Goal: Information Seeking & Learning: Find specific fact

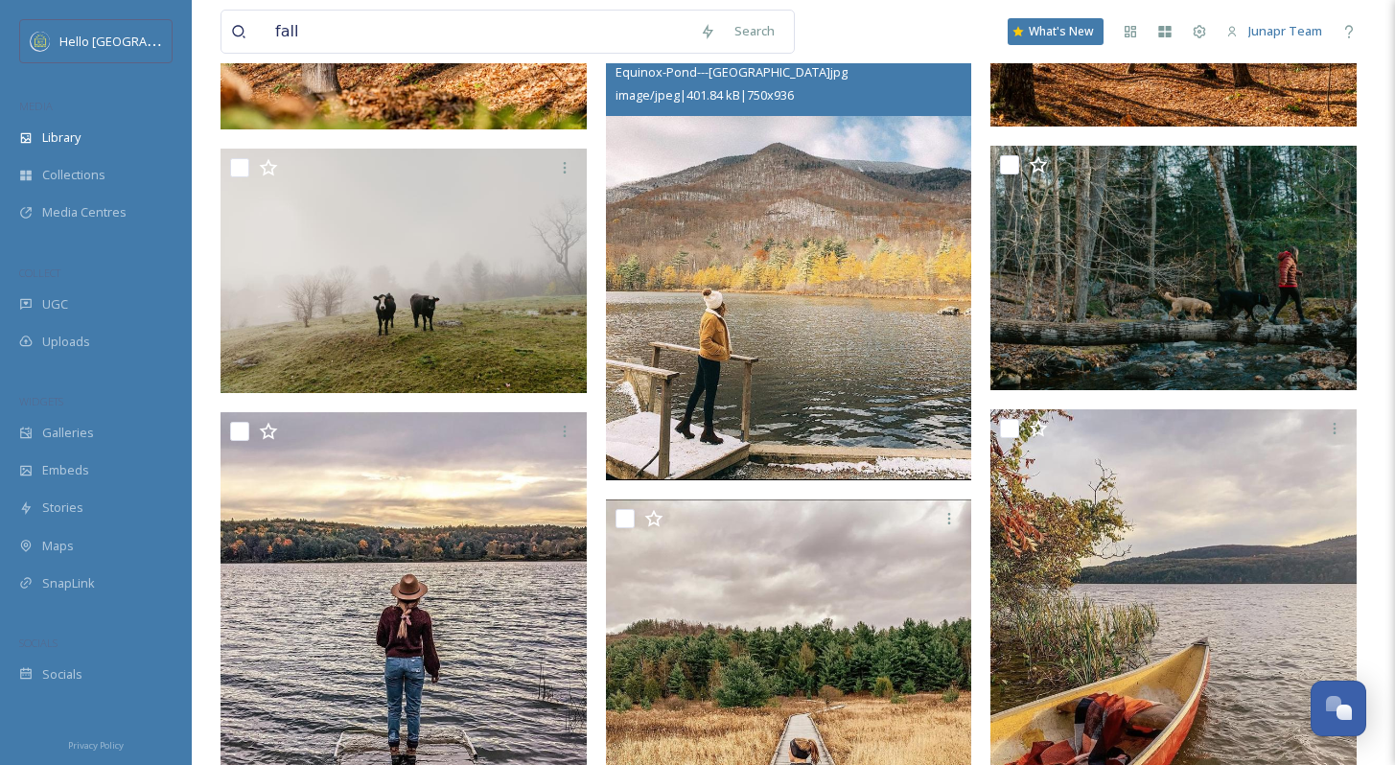
scroll to position [58092, 0]
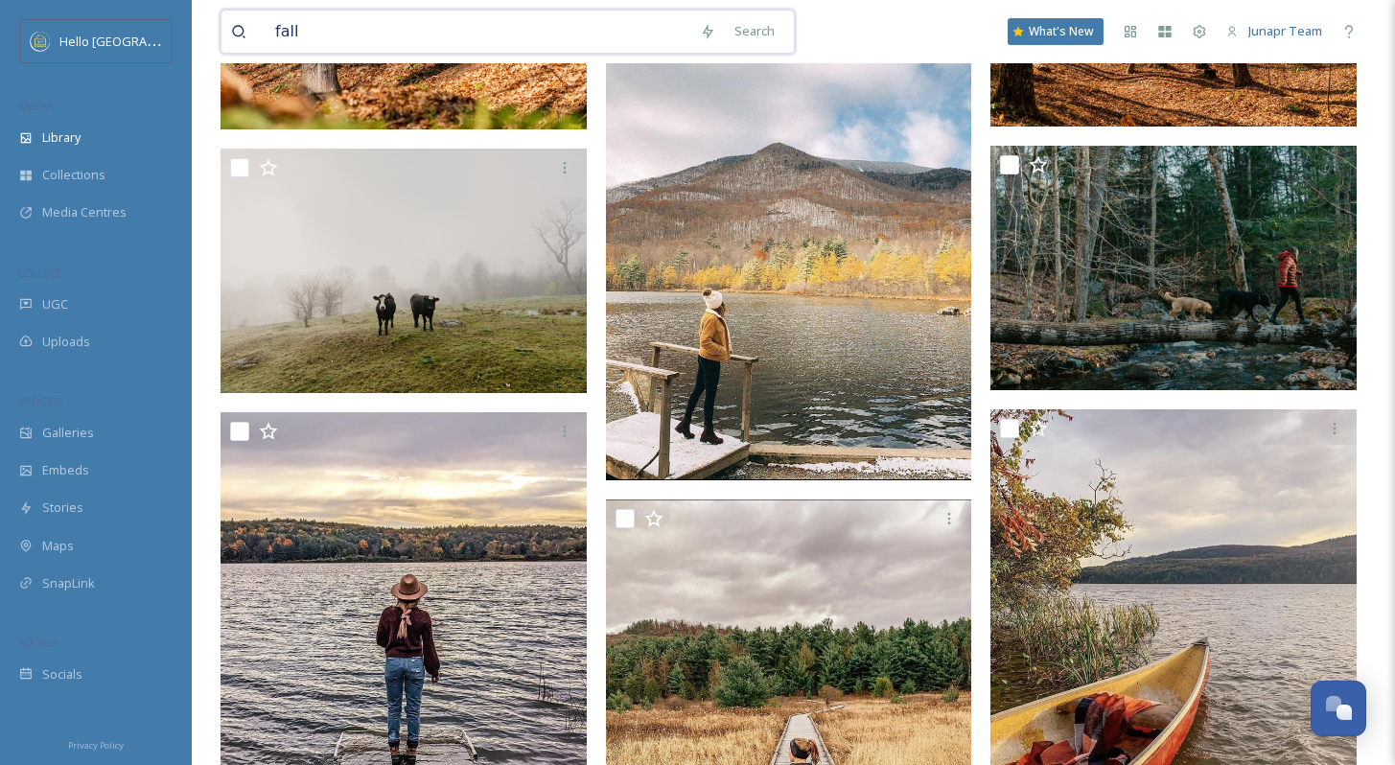
drag, startPoint x: 284, startPoint y: 29, endPoint x: 263, endPoint y: 31, distance: 21.2
click at [264, 29] on div "fall" at bounding box center [460, 32] width 459 height 42
type input "nightmare [US_STATE]"
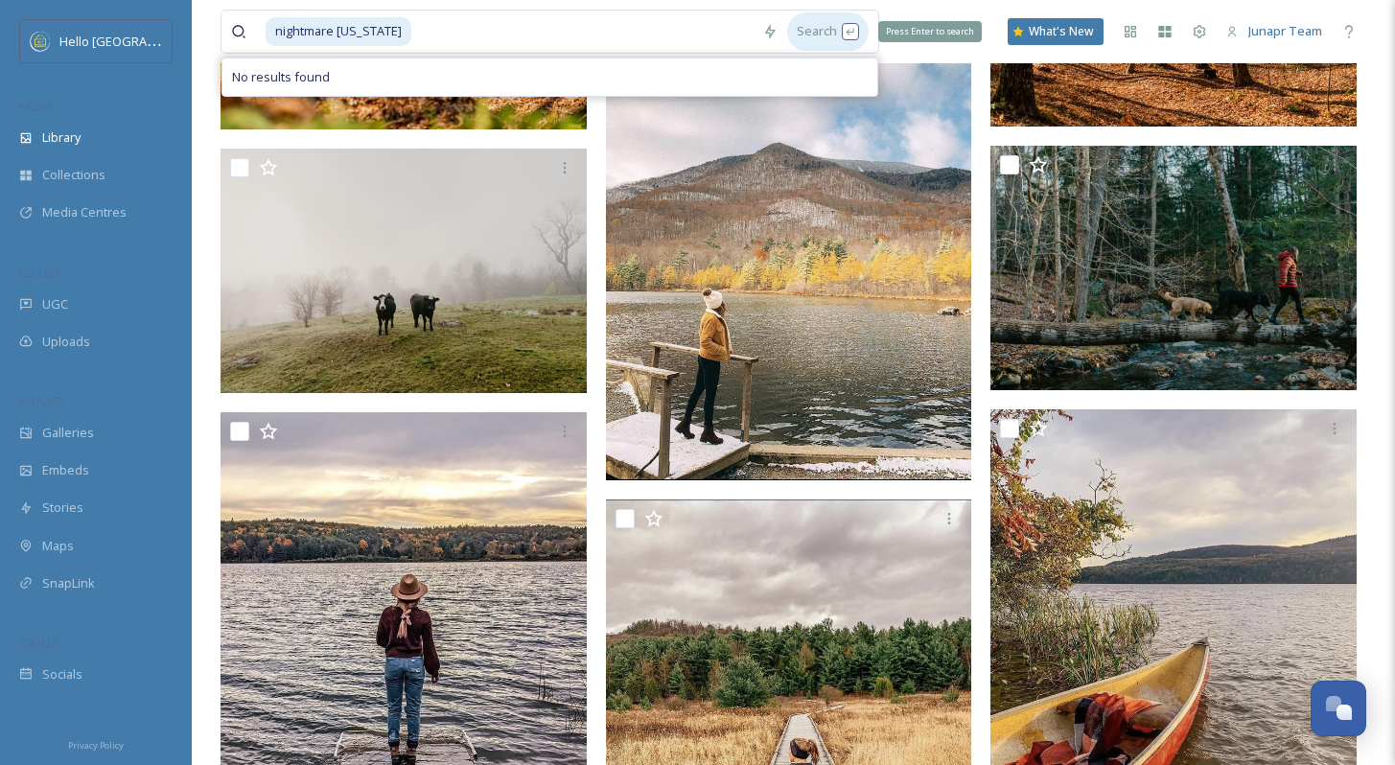
click at [807, 35] on div "Search Press Enter to search" at bounding box center [828, 30] width 82 height 37
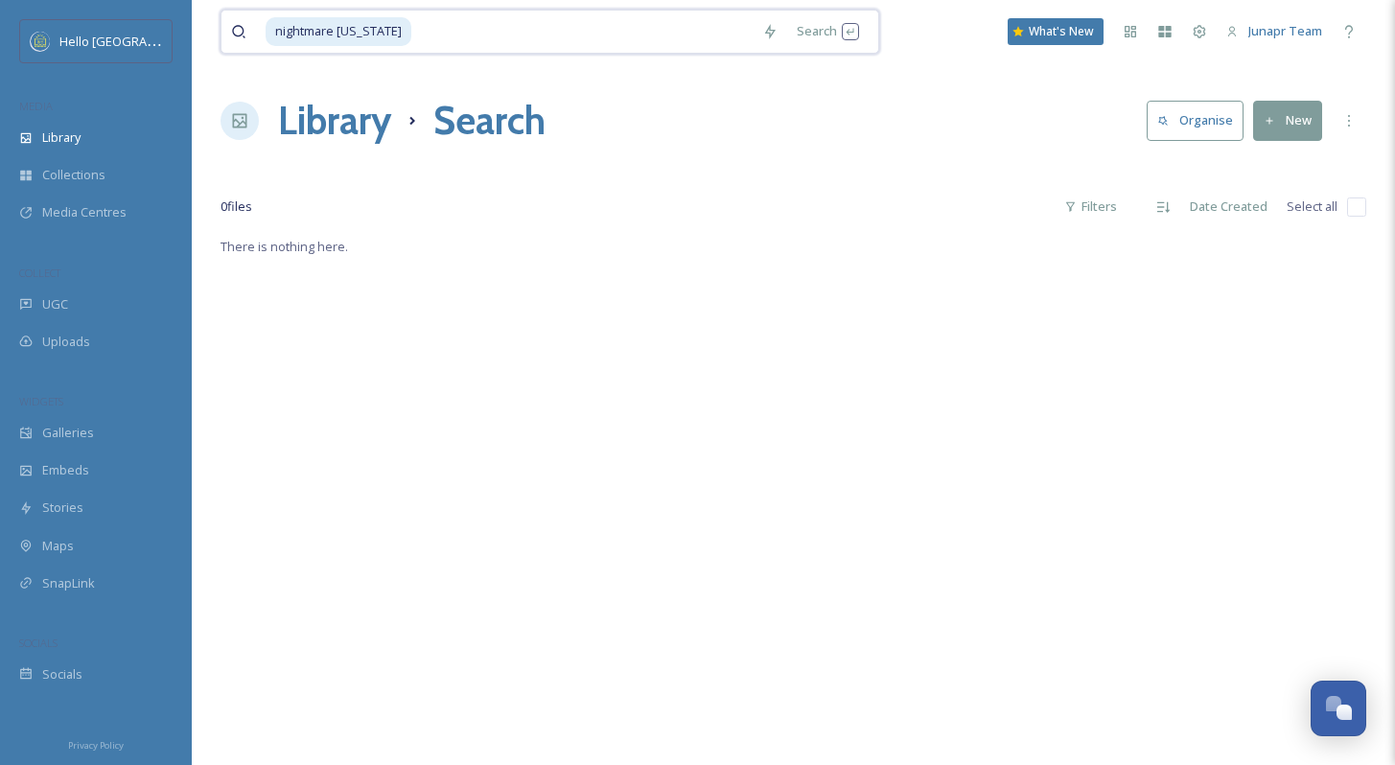
drag, startPoint x: 456, startPoint y: 25, endPoint x: 295, endPoint y: 35, distance: 161.4
click at [255, 26] on div "nightmare [US_STATE]" at bounding box center [492, 32] width 522 height 42
type input "n"
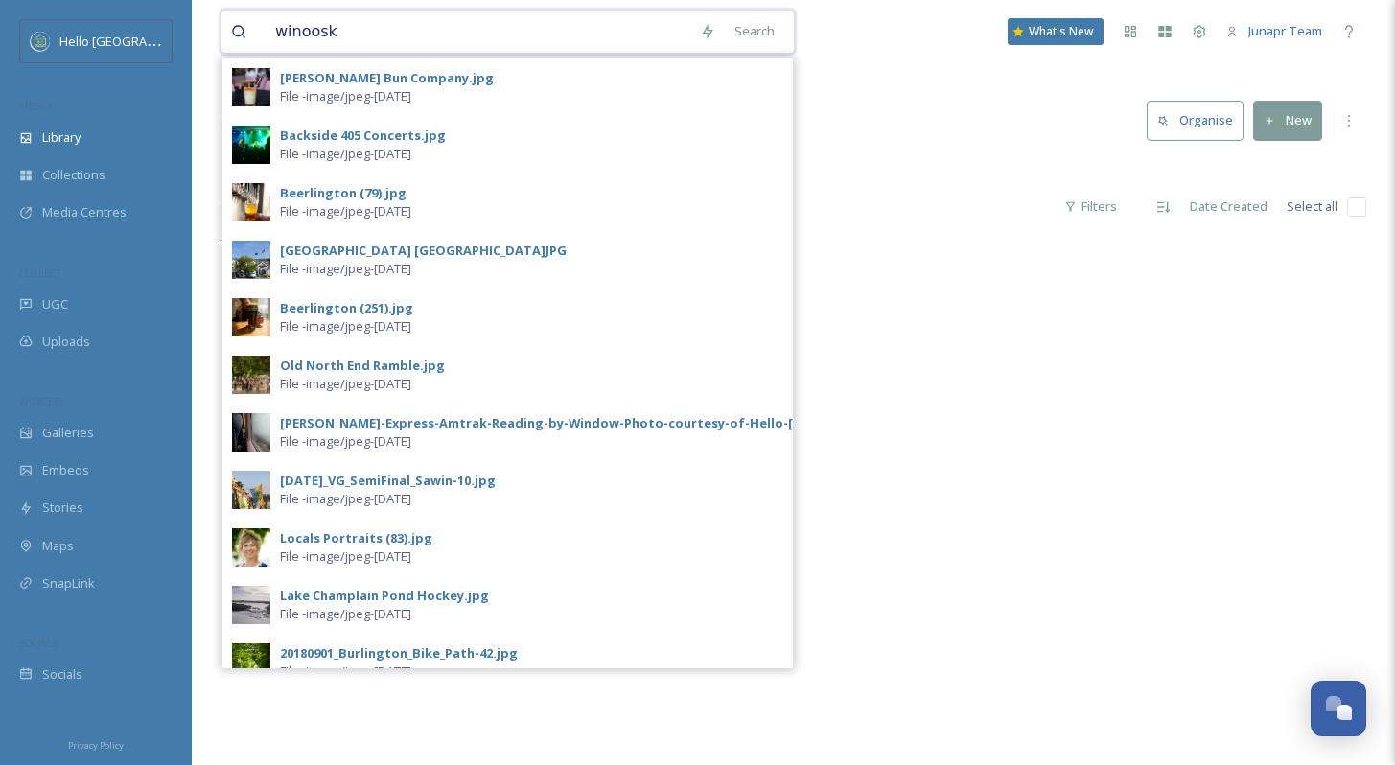
type input "winooski"
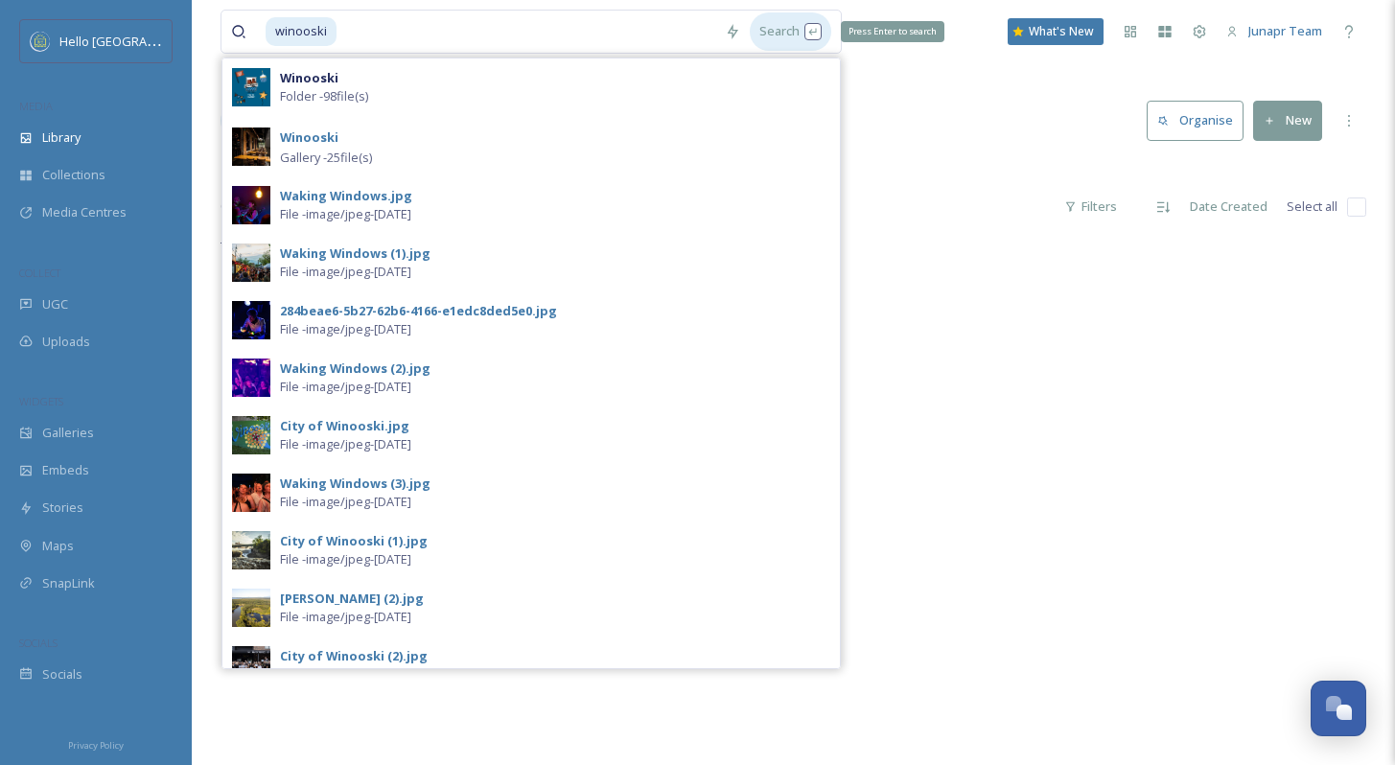
click at [768, 29] on div "Search Press Enter to search" at bounding box center [791, 30] width 82 height 37
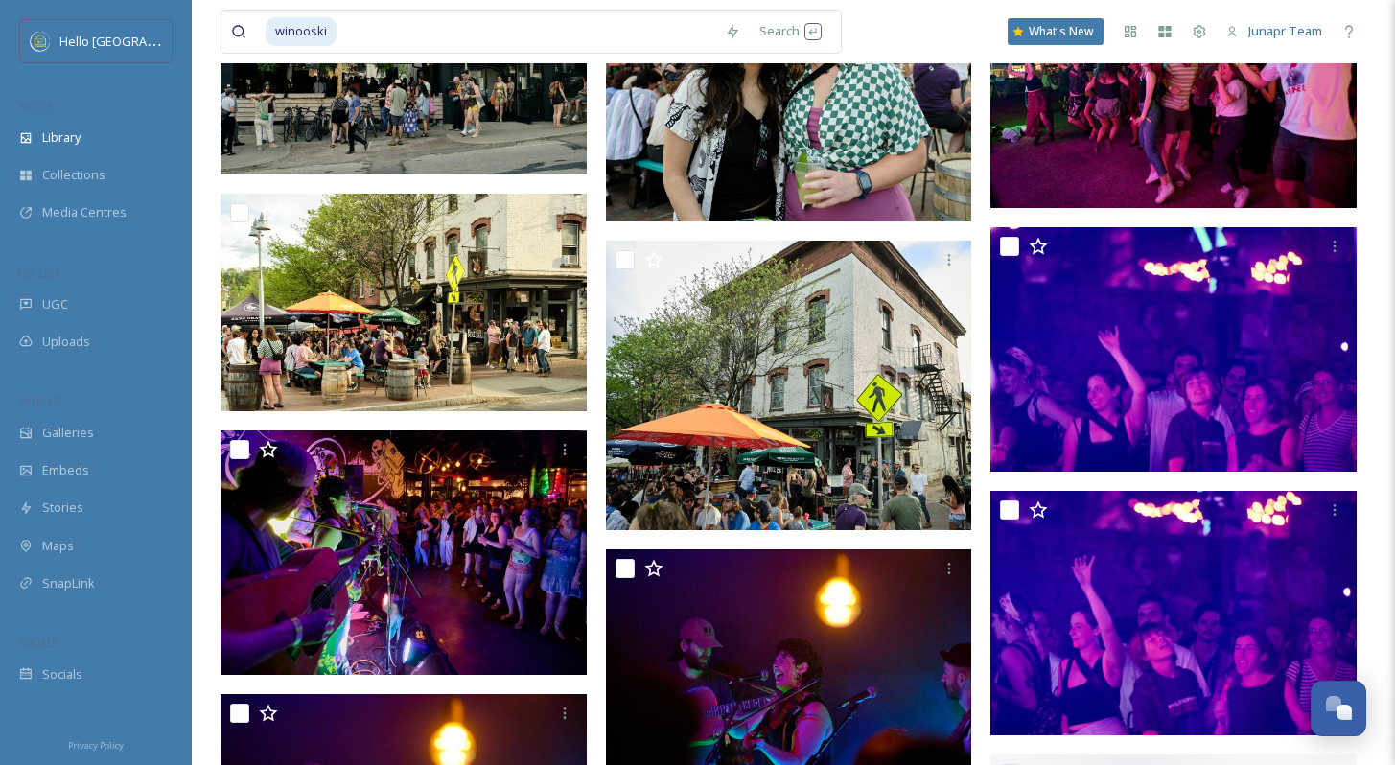
scroll to position [8300, 0]
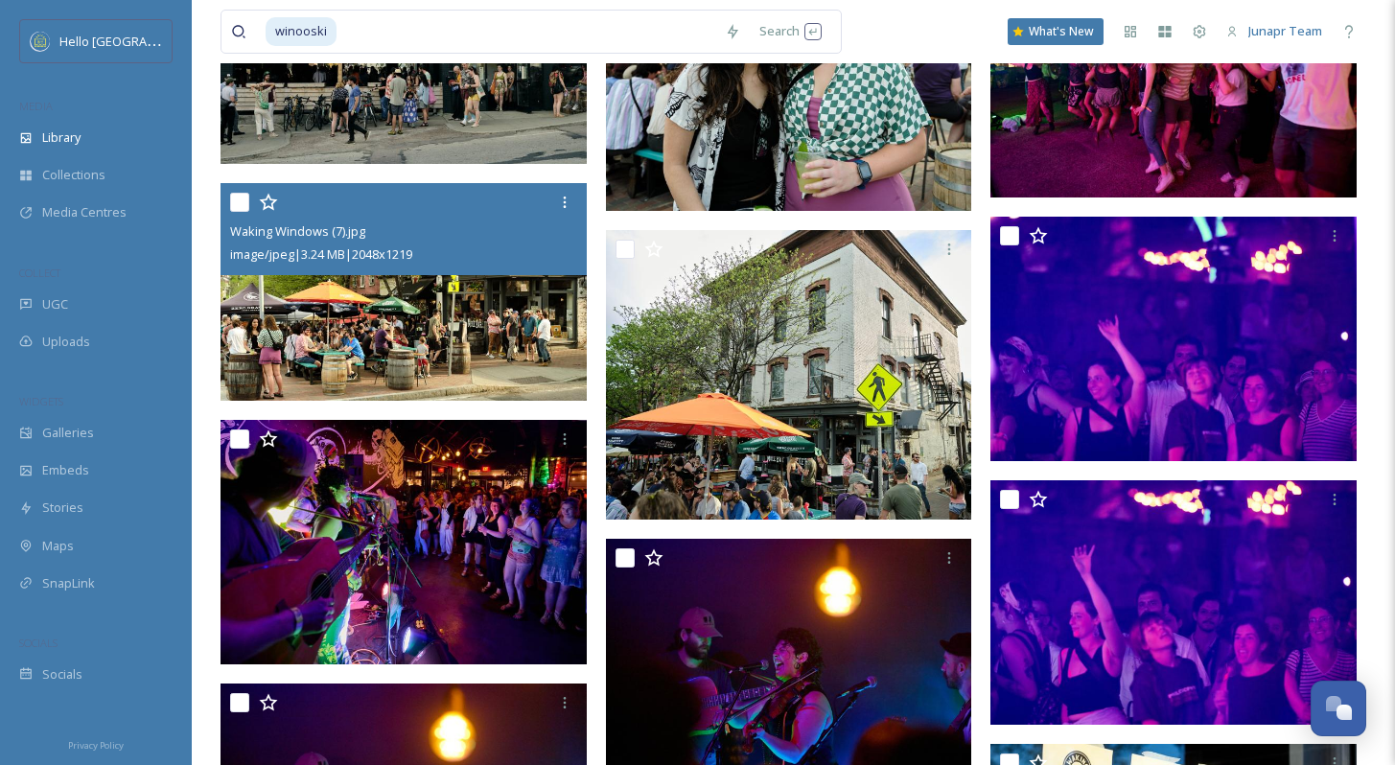
click at [476, 341] on img at bounding box center [404, 292] width 366 height 219
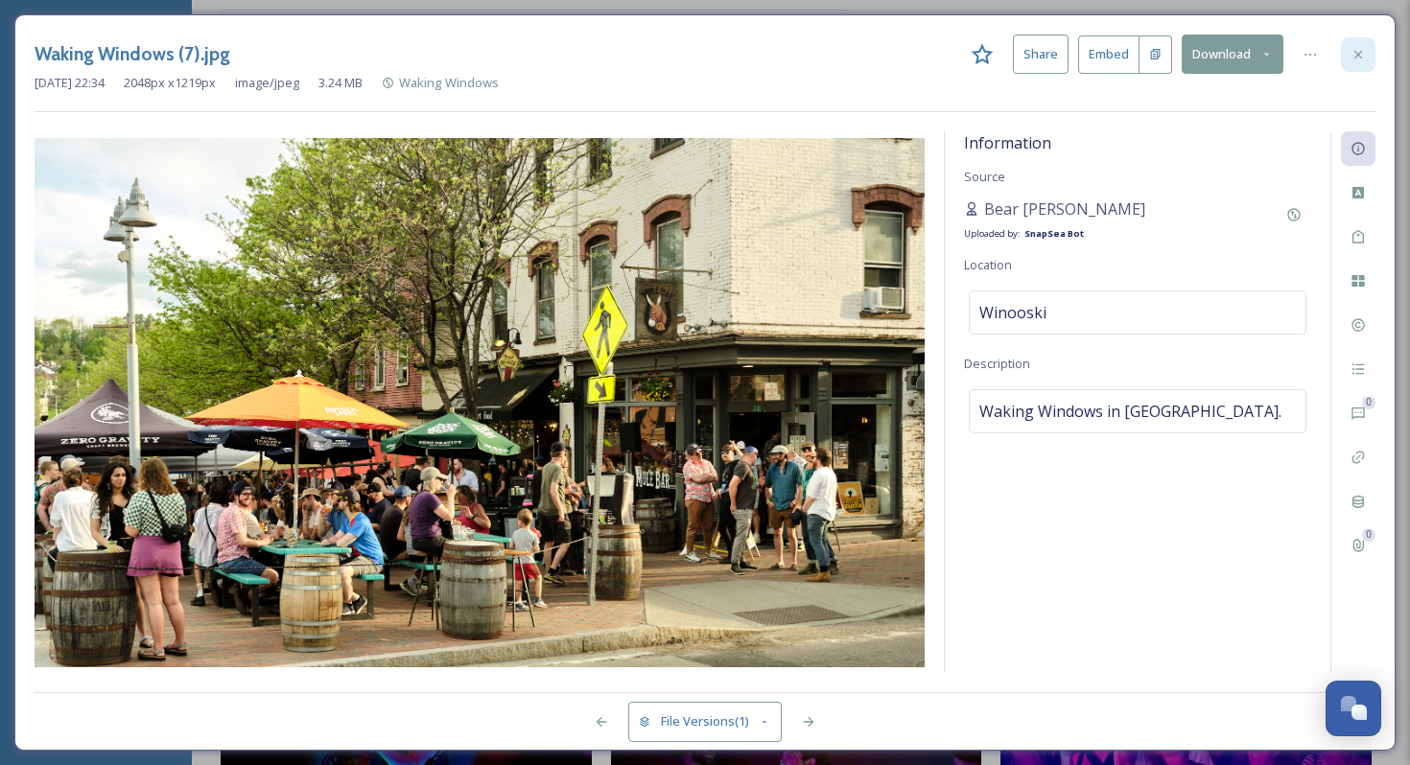
click at [1350, 50] on icon at bounding box center [1357, 54] width 15 height 15
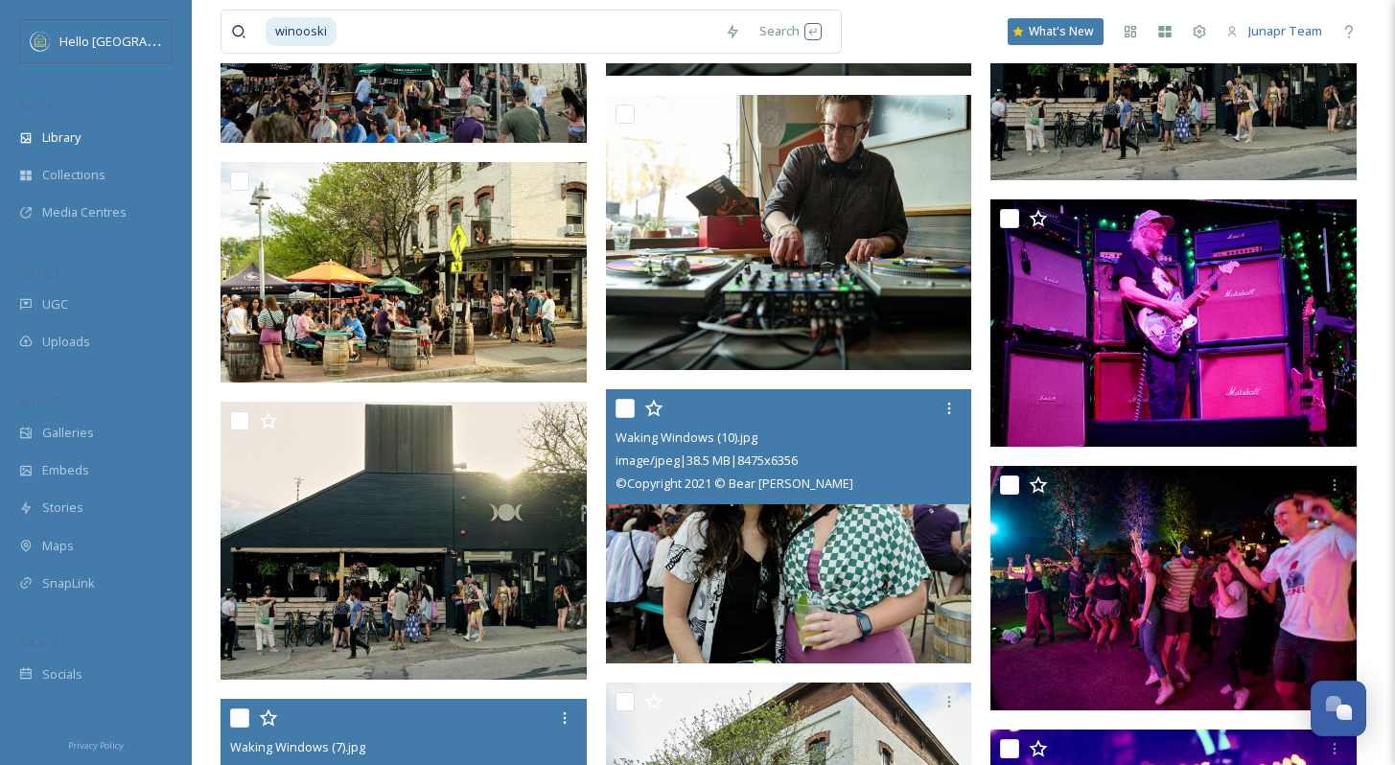
scroll to position [7614, 0]
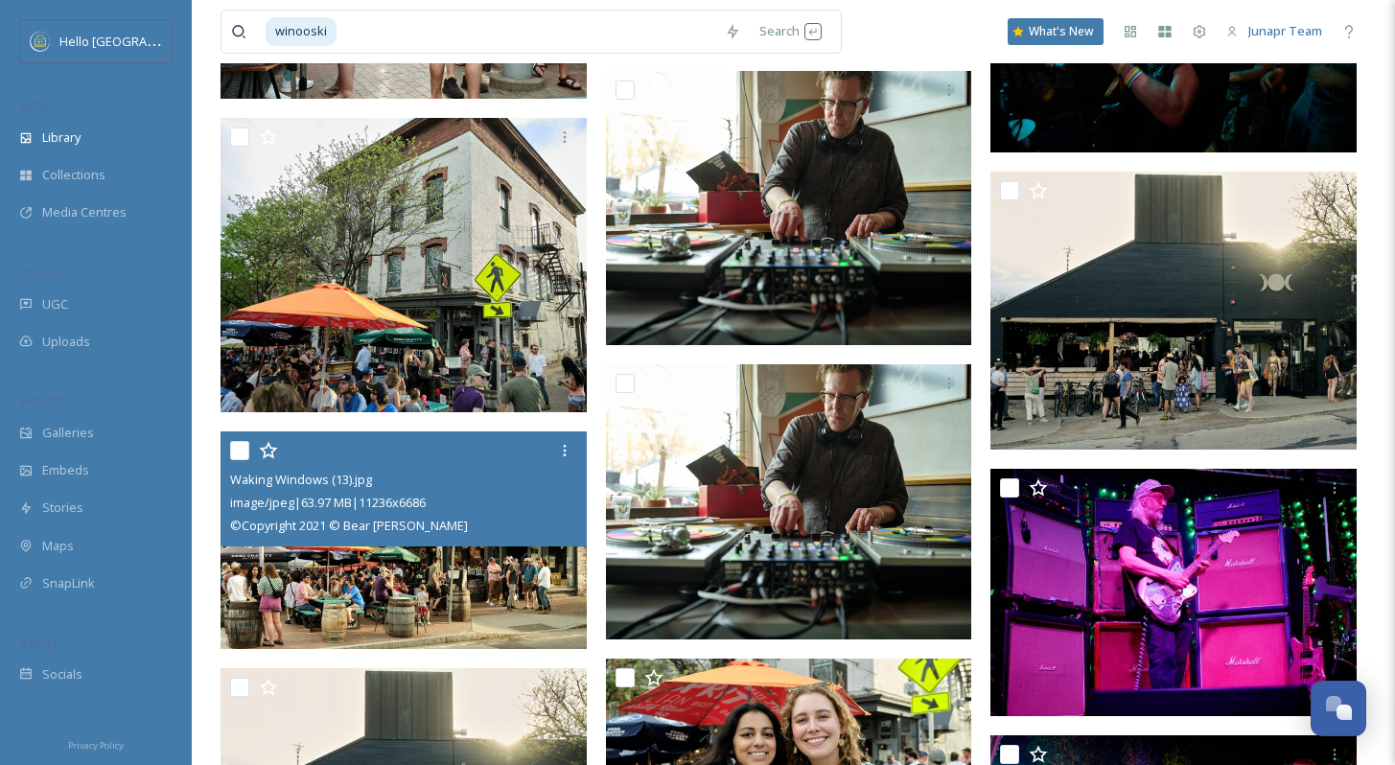
click at [455, 559] on img at bounding box center [404, 541] width 366 height 219
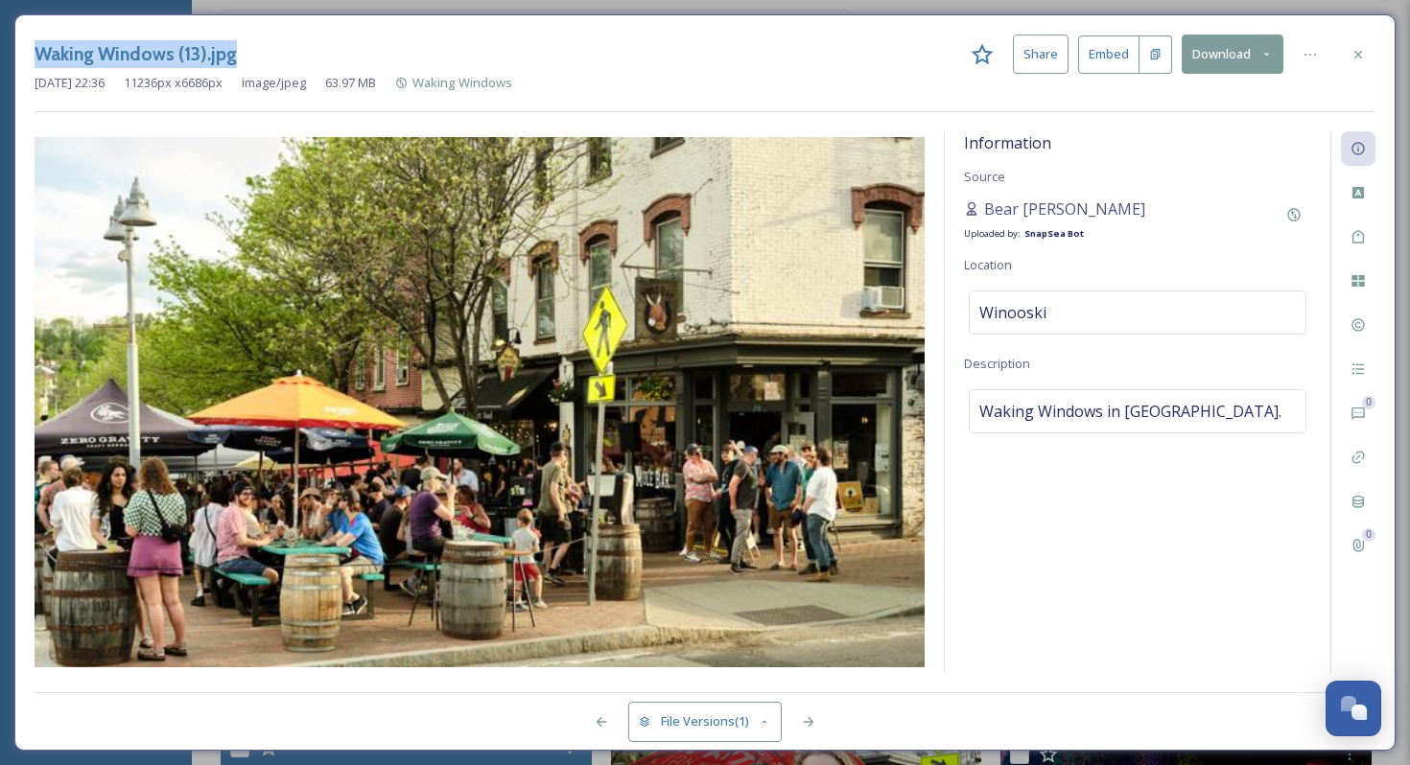
drag, startPoint x: 261, startPoint y: 57, endPoint x: 9, endPoint y: 42, distance: 252.6
click at [10, 41] on div "Waking Windows (13).jpg Share Embed Download [DATE] 22:36 11236 px x 6686 px im…" at bounding box center [705, 382] width 1410 height 765
copy h3 "Waking Windows (13).jpg"
click at [1358, 54] on icon at bounding box center [1358, 54] width 8 height 8
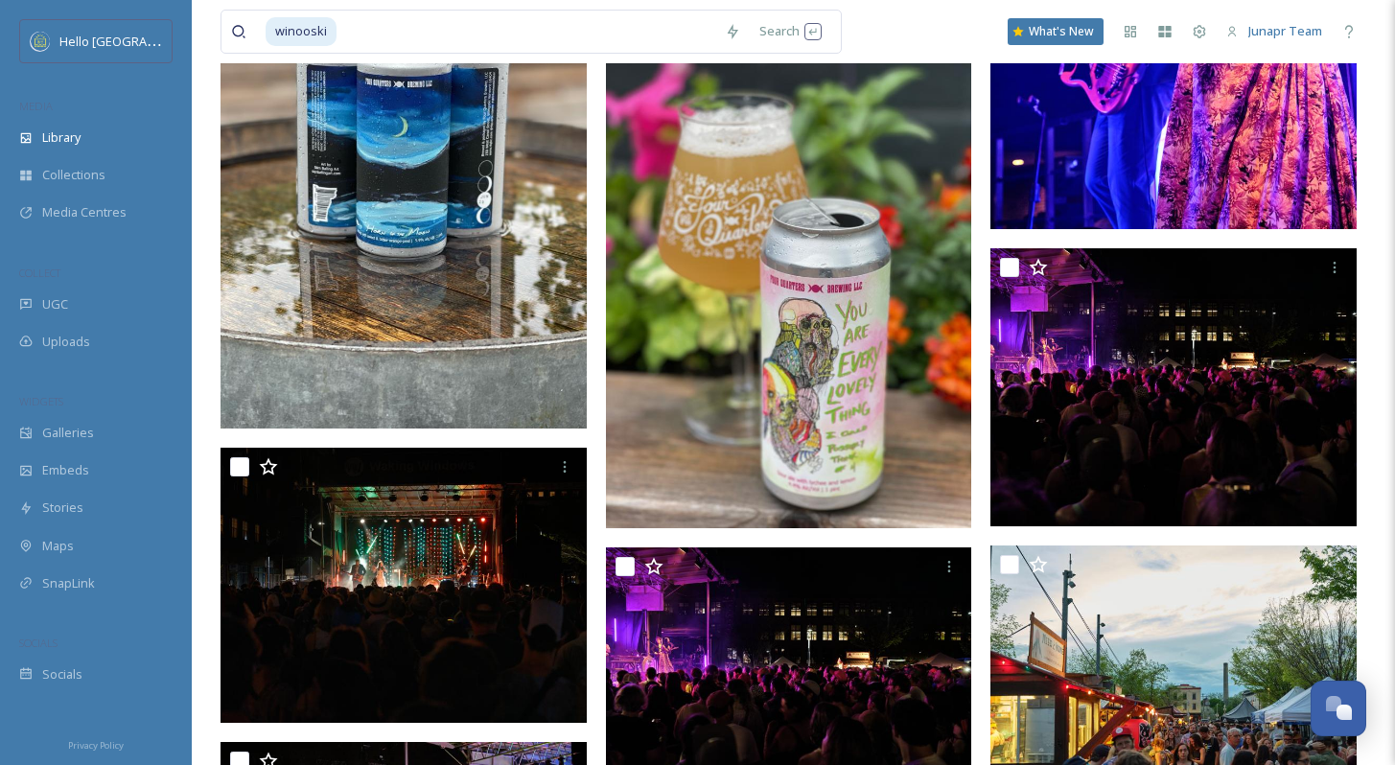
scroll to position [4218, 0]
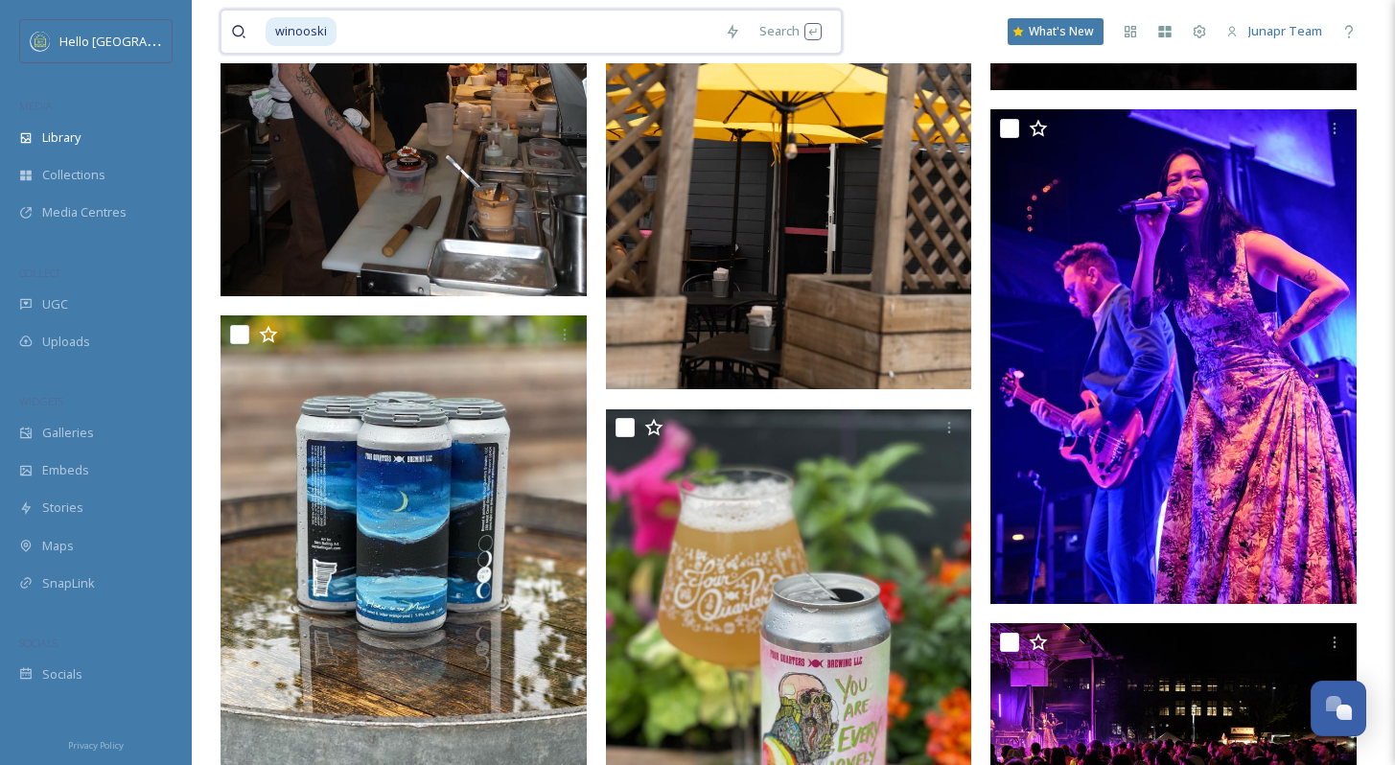
click at [361, 39] on input at bounding box center [527, 32] width 377 height 42
type input "w"
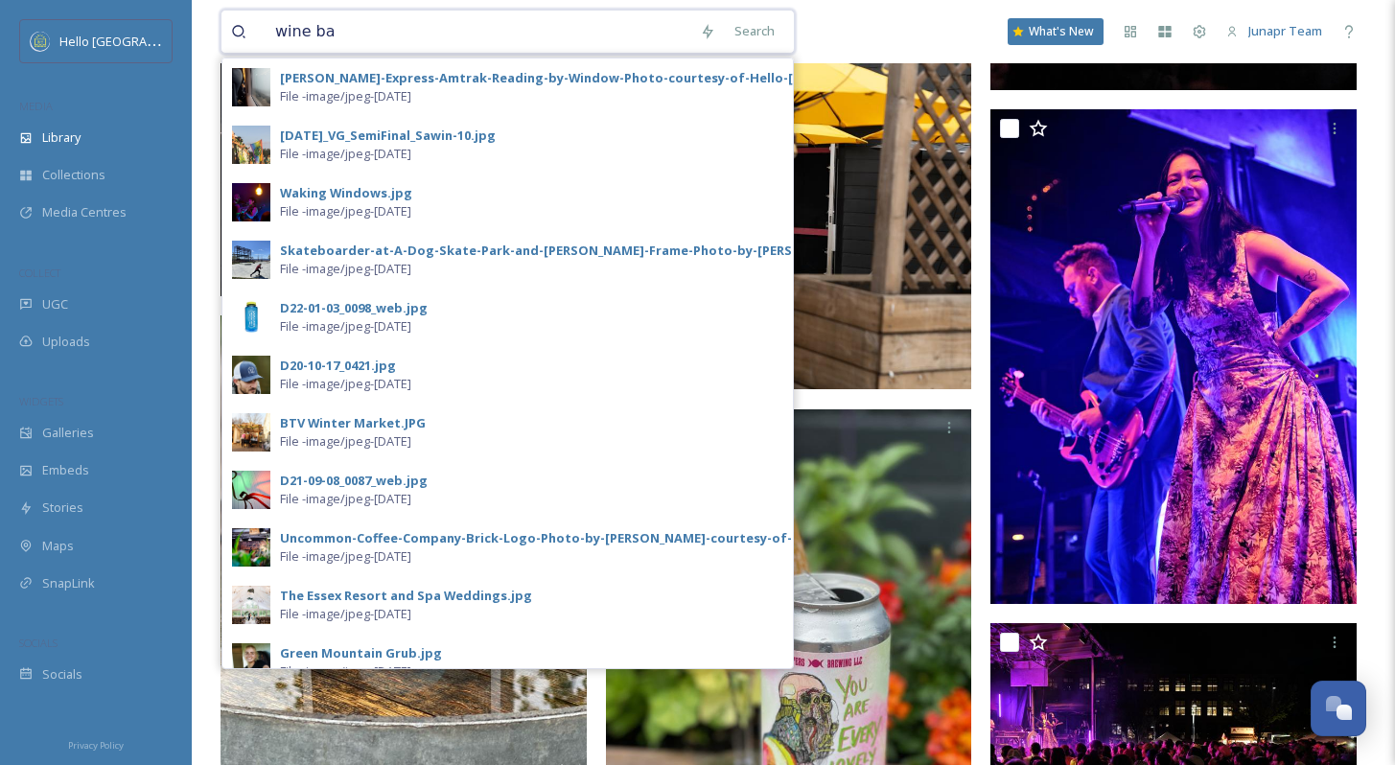
type input "wine bar"
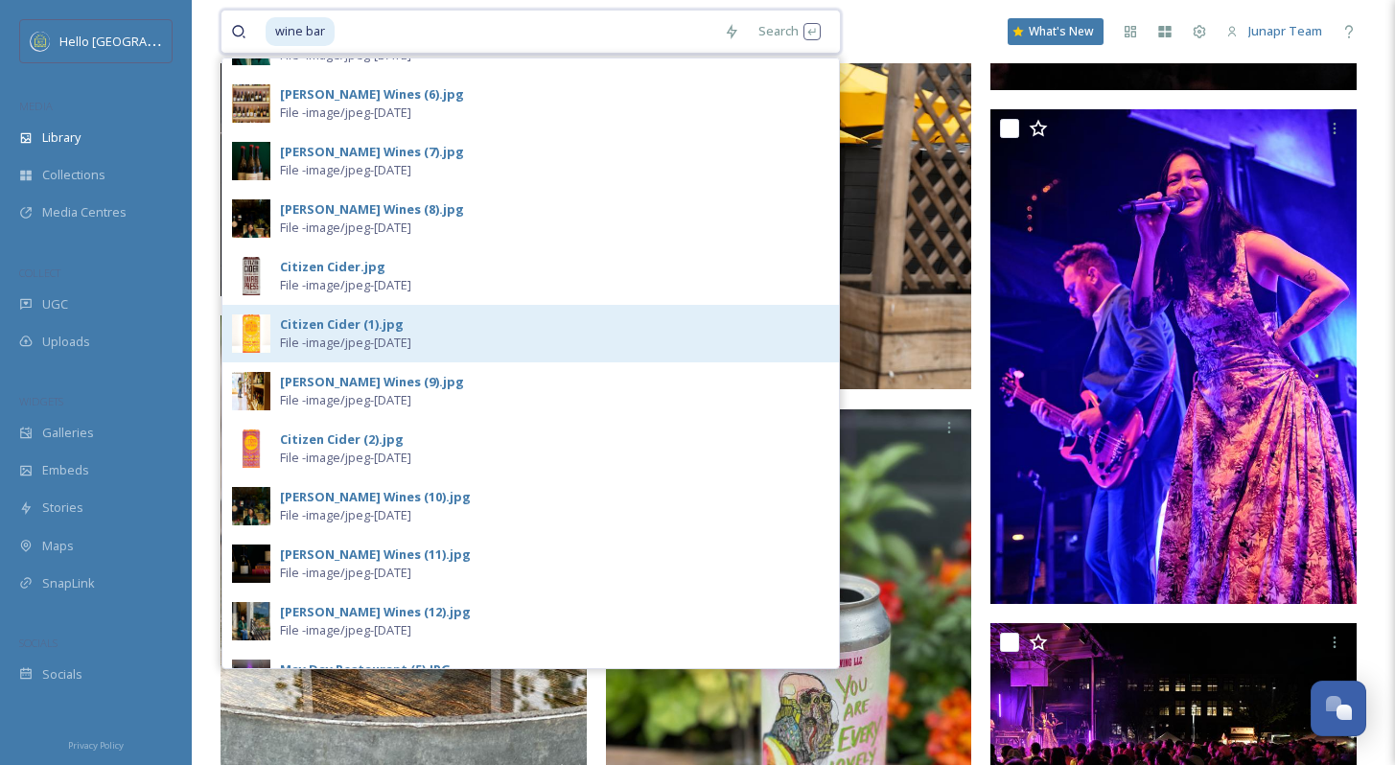
scroll to position [596, 0]
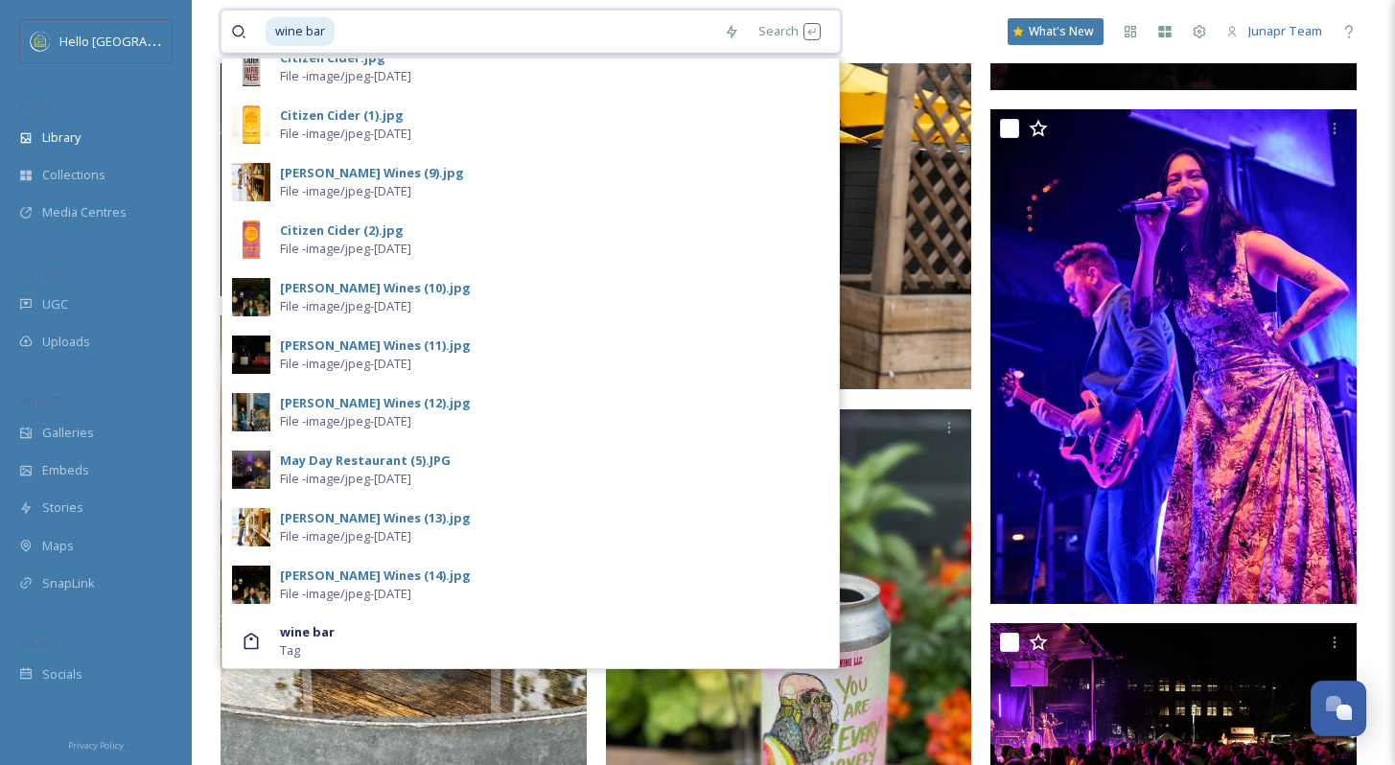
drag, startPoint x: 432, startPoint y: 33, endPoint x: 276, endPoint y: 29, distance: 155.4
click at [276, 29] on div "wine bar" at bounding box center [490, 32] width 449 height 42
drag, startPoint x: 363, startPoint y: 29, endPoint x: 244, endPoint y: 23, distance: 120.0
click at [244, 23] on div "wine bar" at bounding box center [472, 32] width 483 height 42
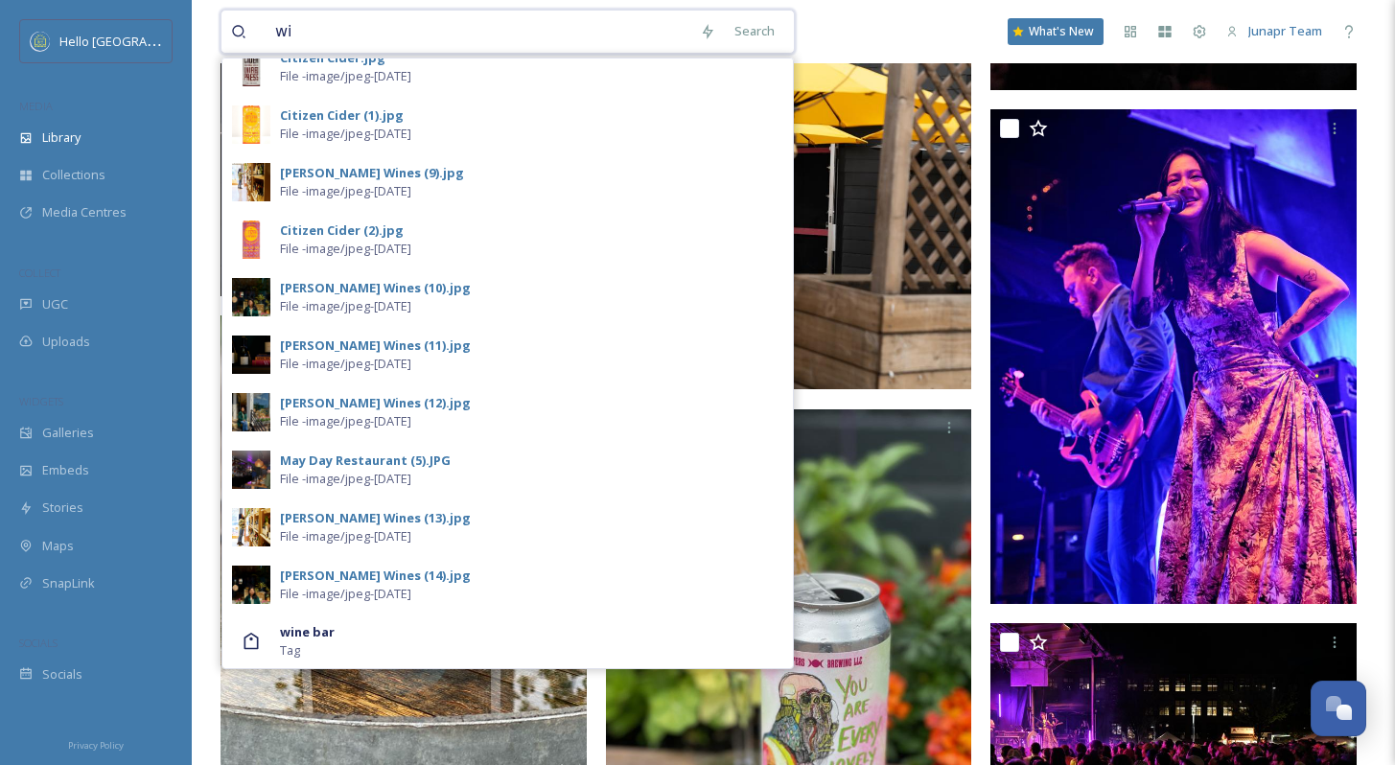
type input "w"
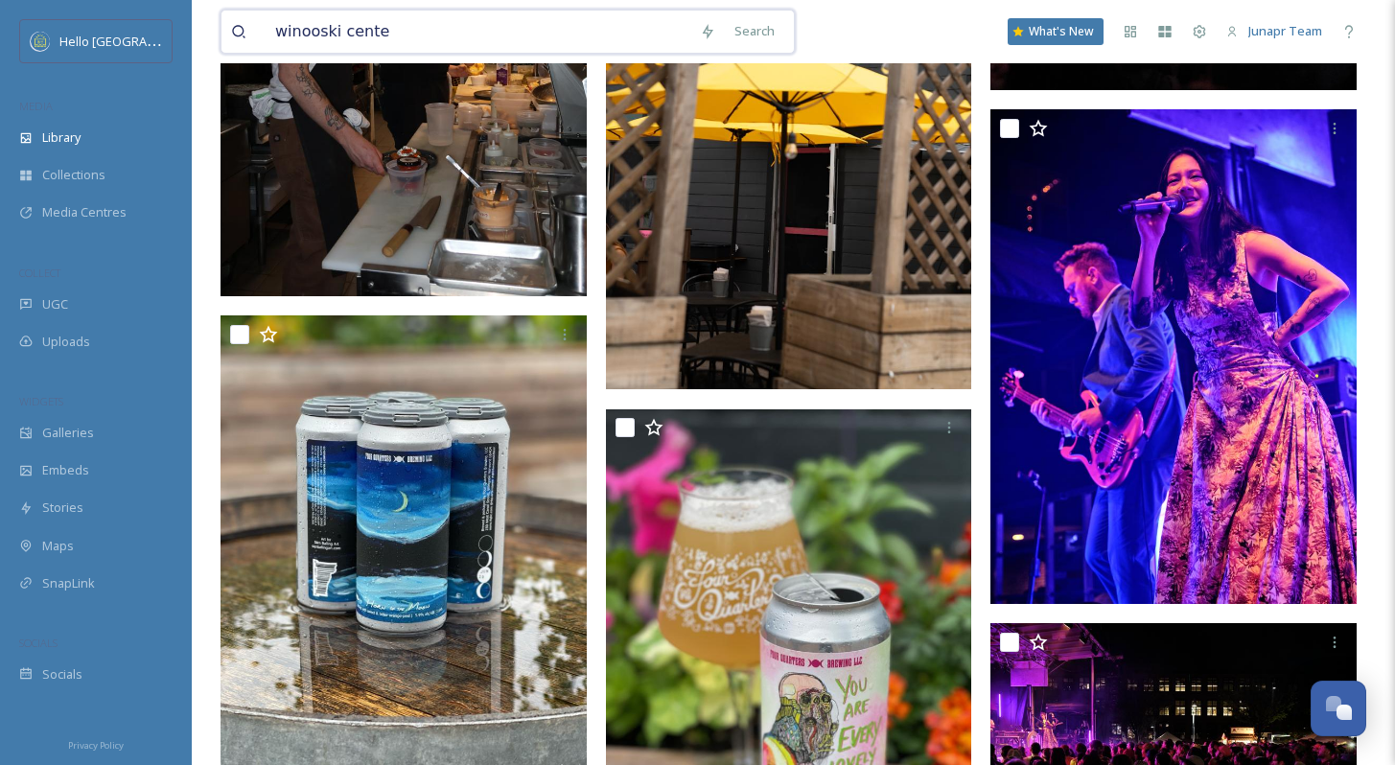
type input "[GEOGRAPHIC_DATA]"
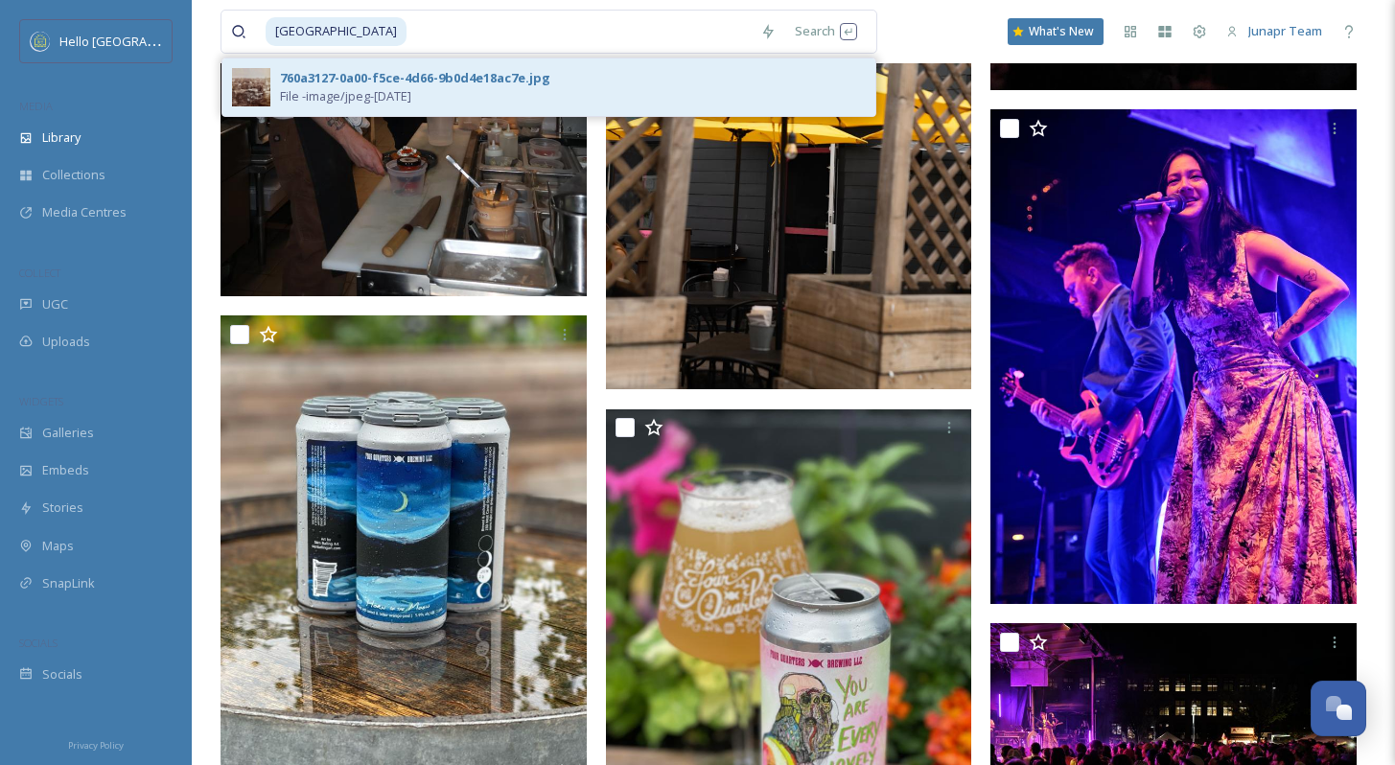
click at [430, 72] on div "760a3127-0a00-f5ce-4d66-9b0d4e18ac7e.jpg" at bounding box center [415, 78] width 270 height 18
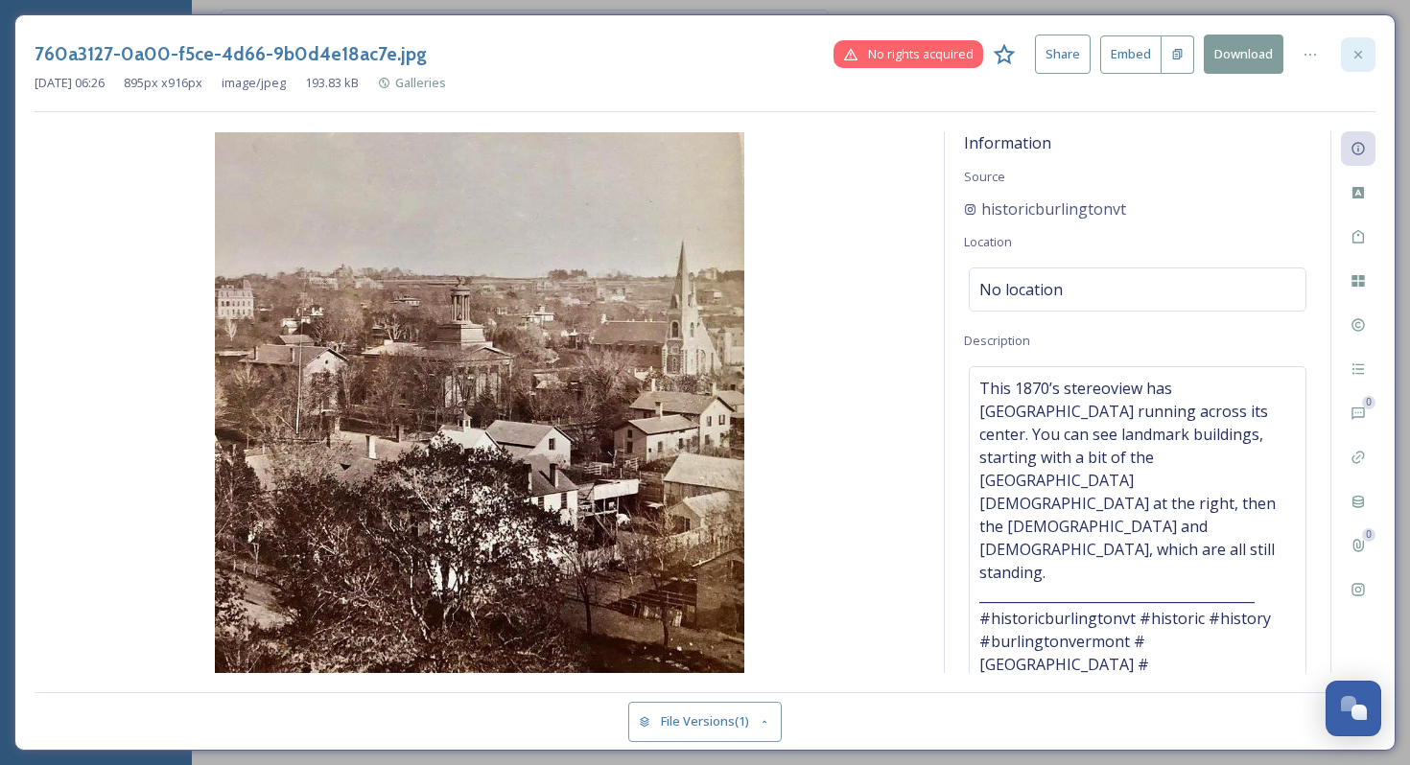
click at [1358, 53] on icon at bounding box center [1358, 54] width 8 height 8
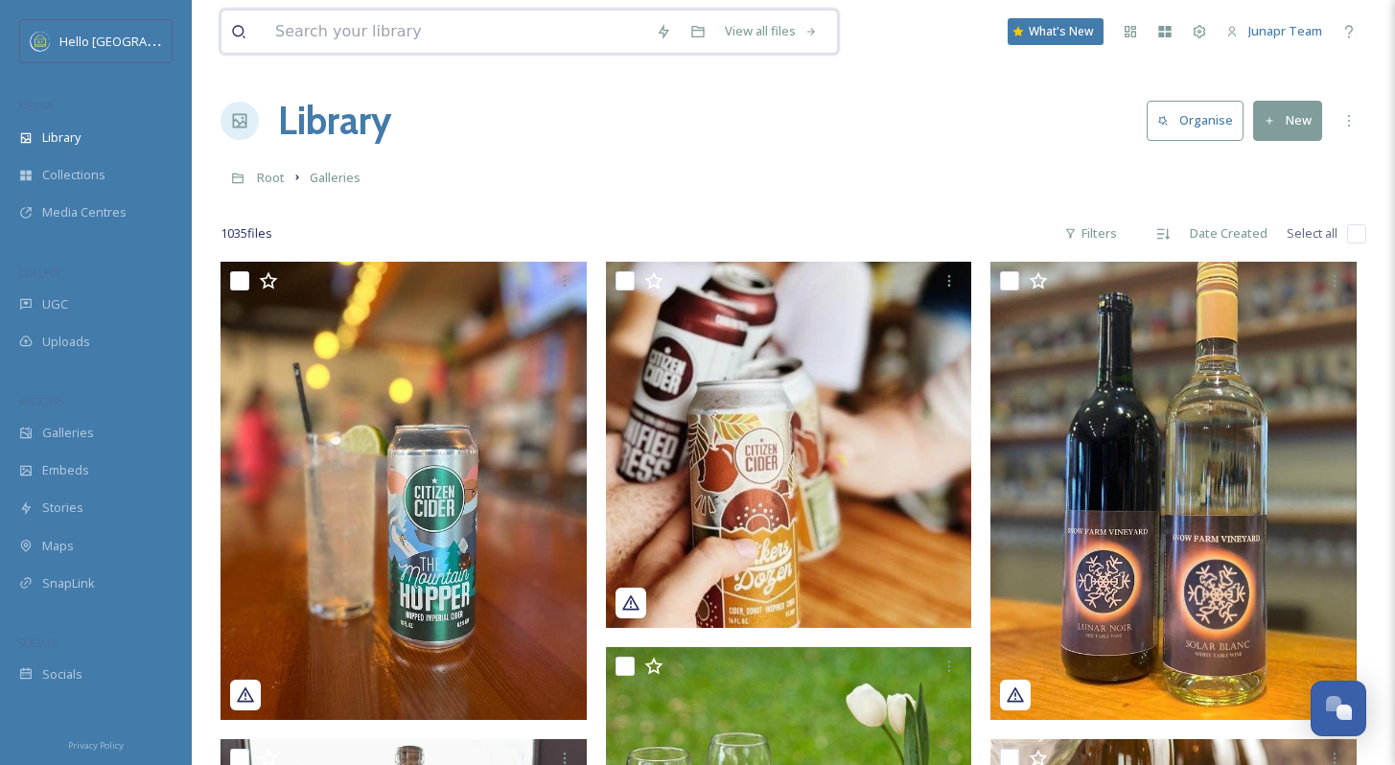
click at [364, 31] on input at bounding box center [456, 32] width 381 height 42
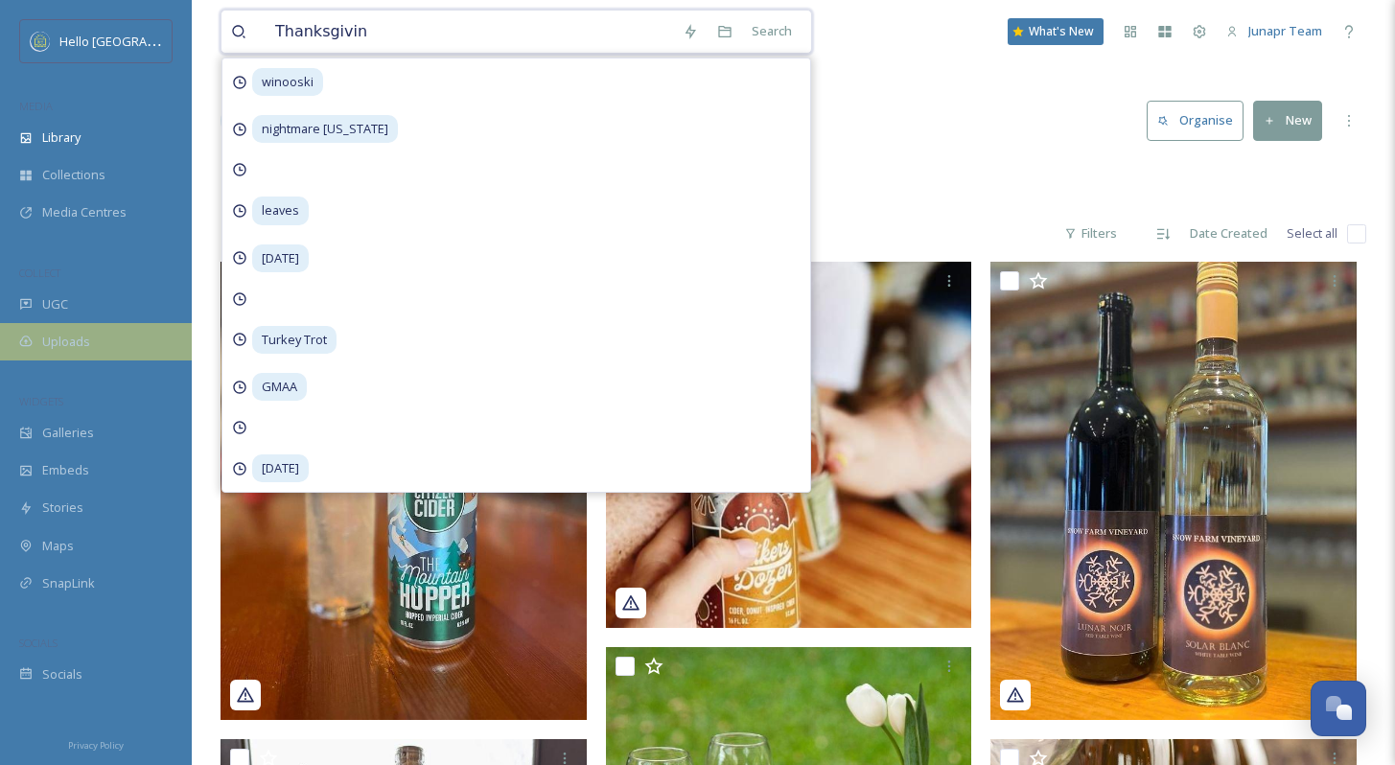
type input "[DATE]"
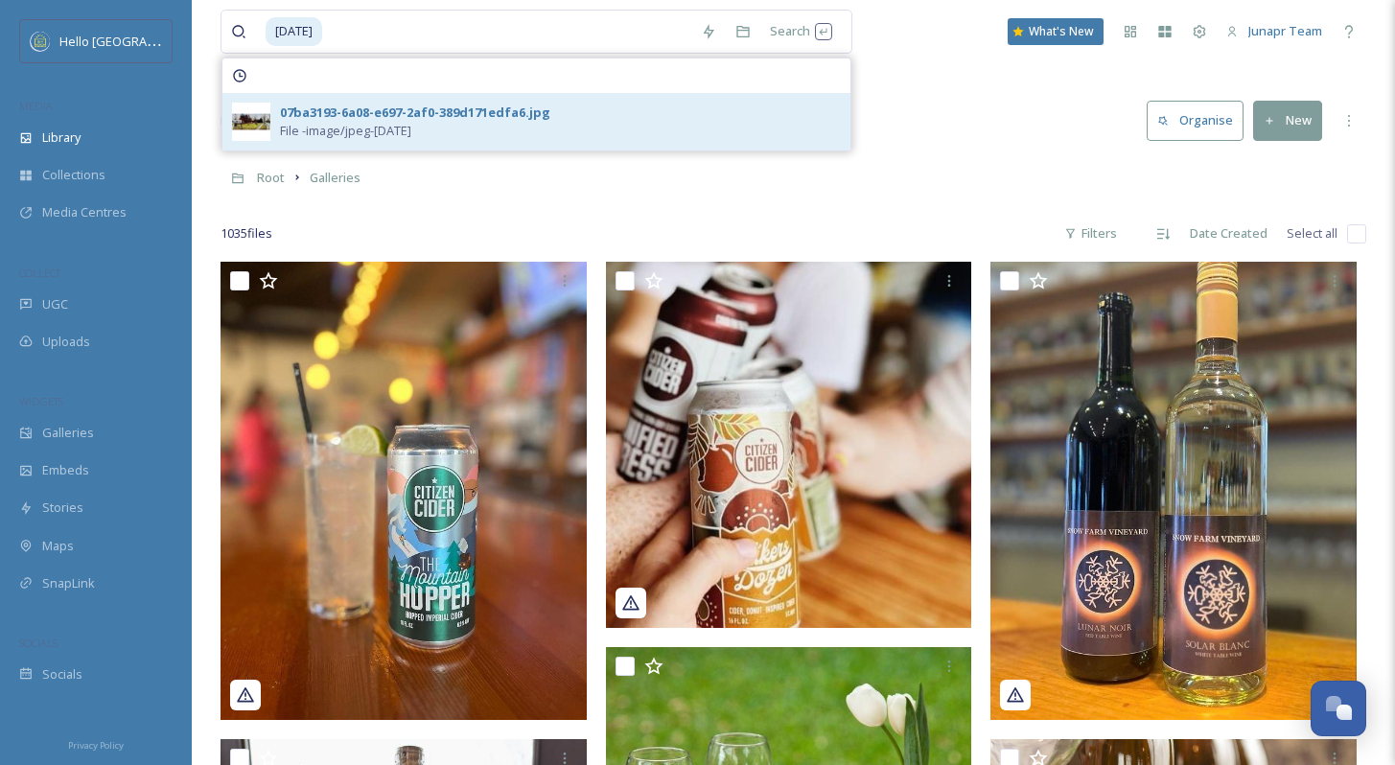
click at [431, 105] on div "07ba3193-6a08-e697-2af0-389d171edfa6.jpg" at bounding box center [415, 113] width 270 height 18
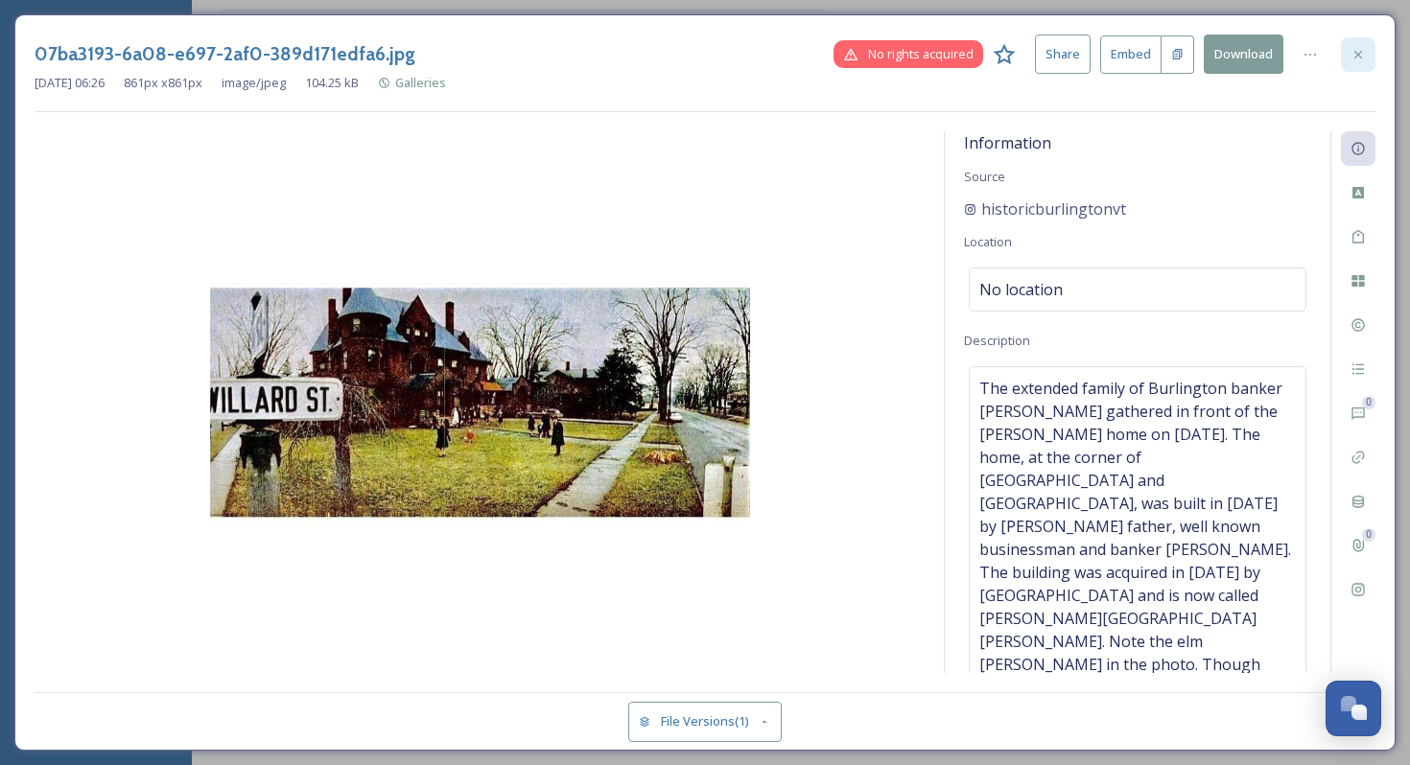
click at [1350, 56] on icon at bounding box center [1357, 54] width 15 height 15
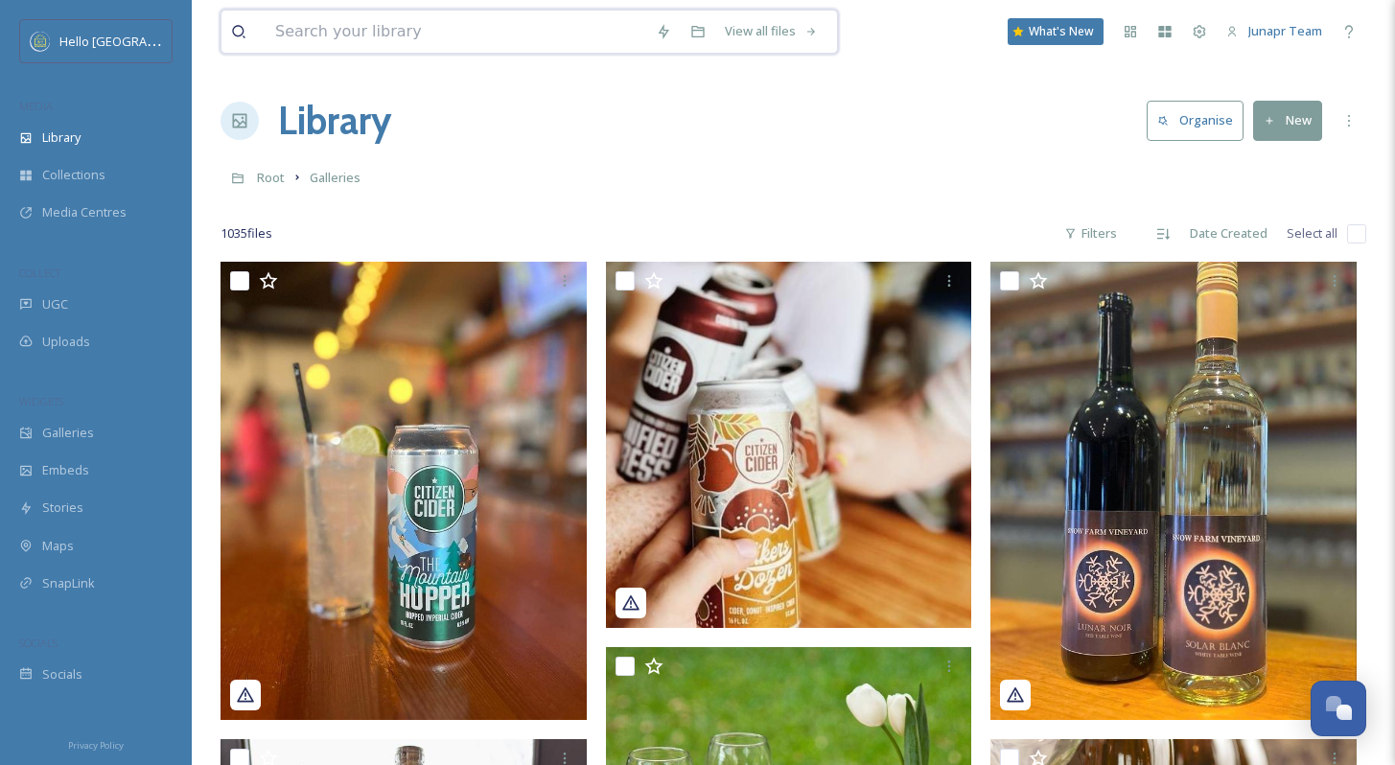
click at [449, 39] on input at bounding box center [456, 32] width 381 height 42
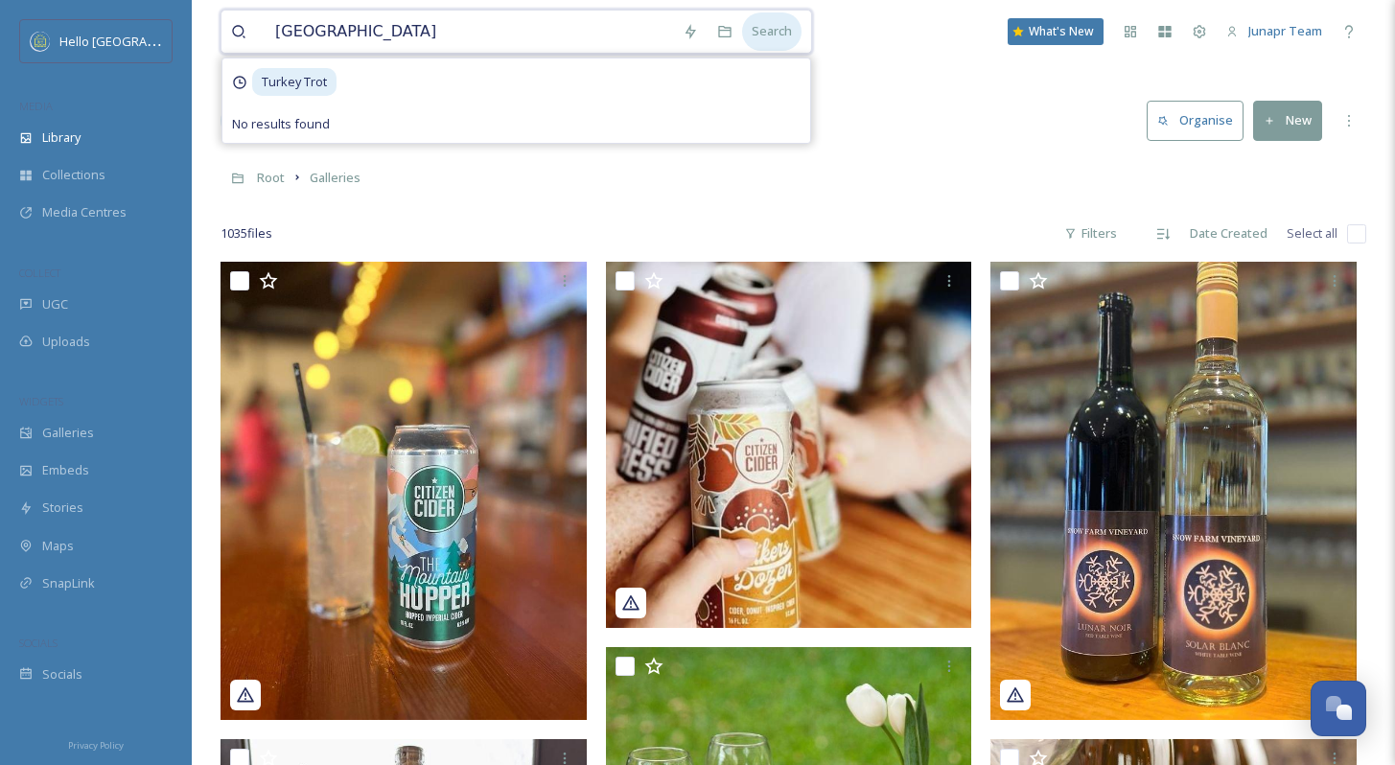
type input "[GEOGRAPHIC_DATA]"
click at [764, 27] on div "Search" at bounding box center [771, 30] width 59 height 37
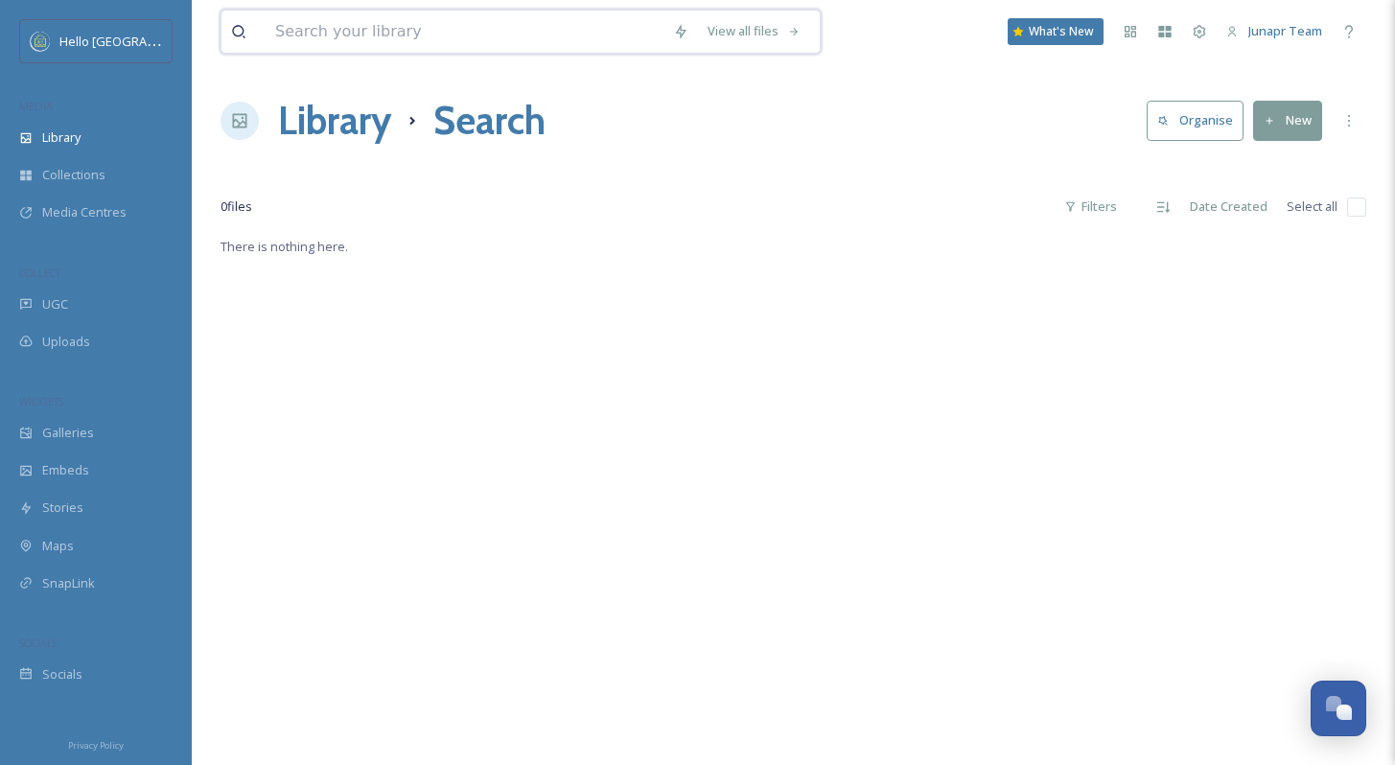
click at [471, 48] on input at bounding box center [465, 32] width 398 height 42
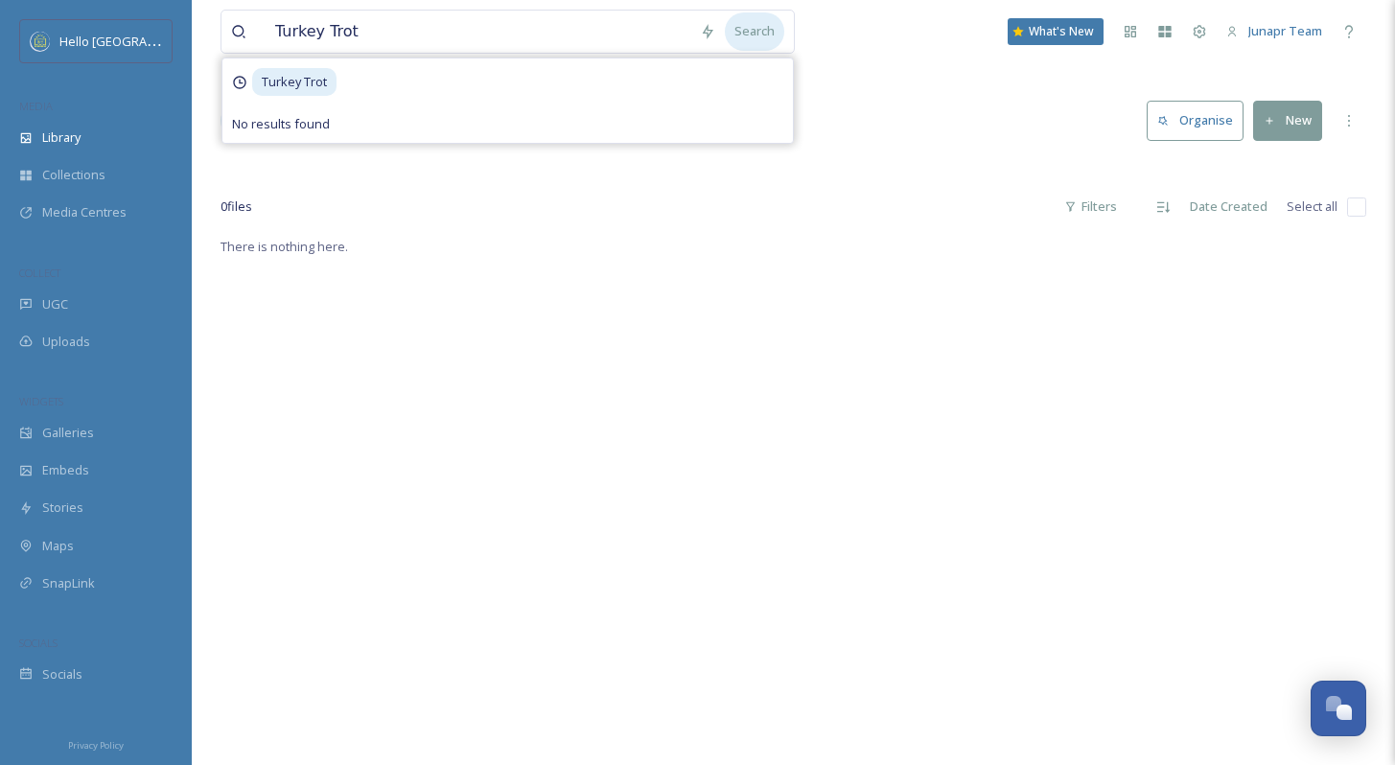
click at [751, 31] on div "Search" at bounding box center [754, 30] width 59 height 37
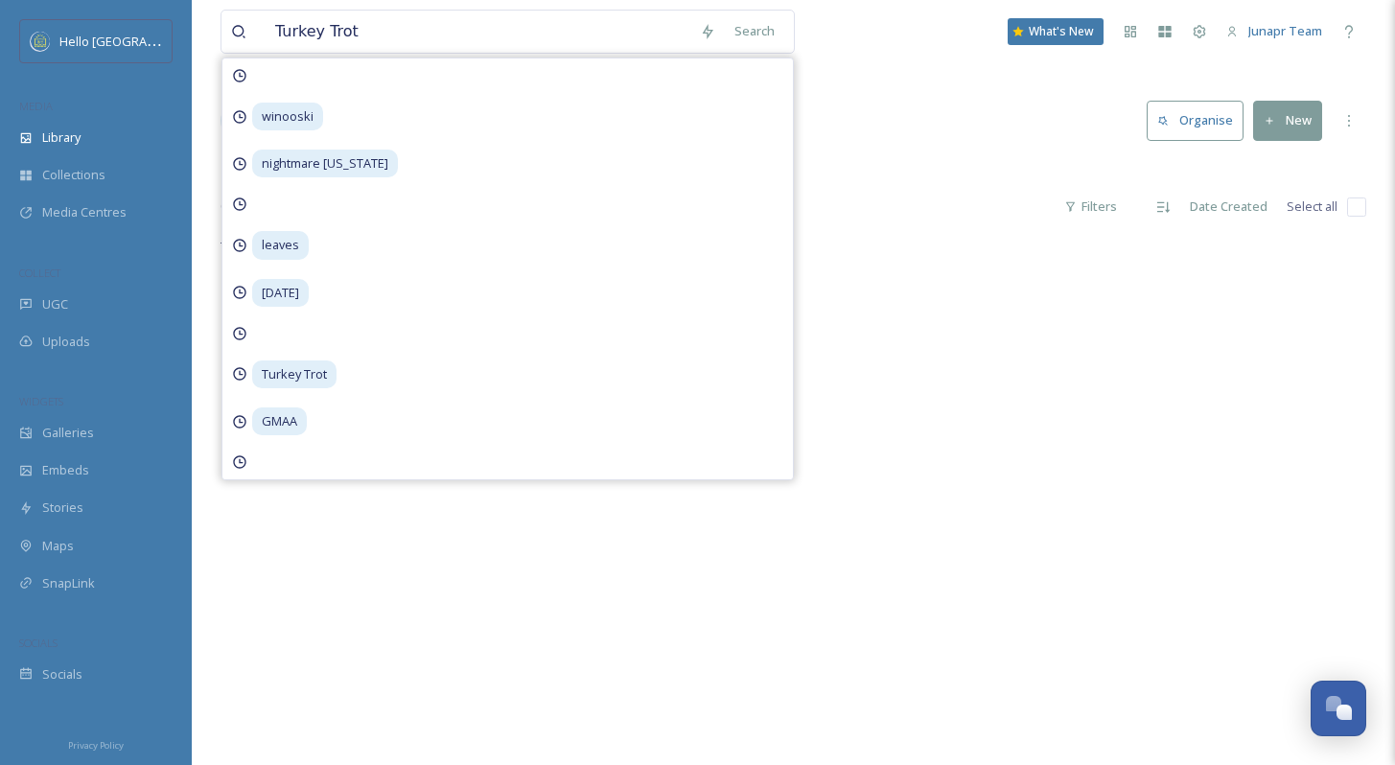
click at [842, 56] on div "Turkey Trot Search winooski nightmare [US_STATE] leaves [DATE] [GEOGRAPHIC_DATA…" at bounding box center [794, 31] width 1146 height 63
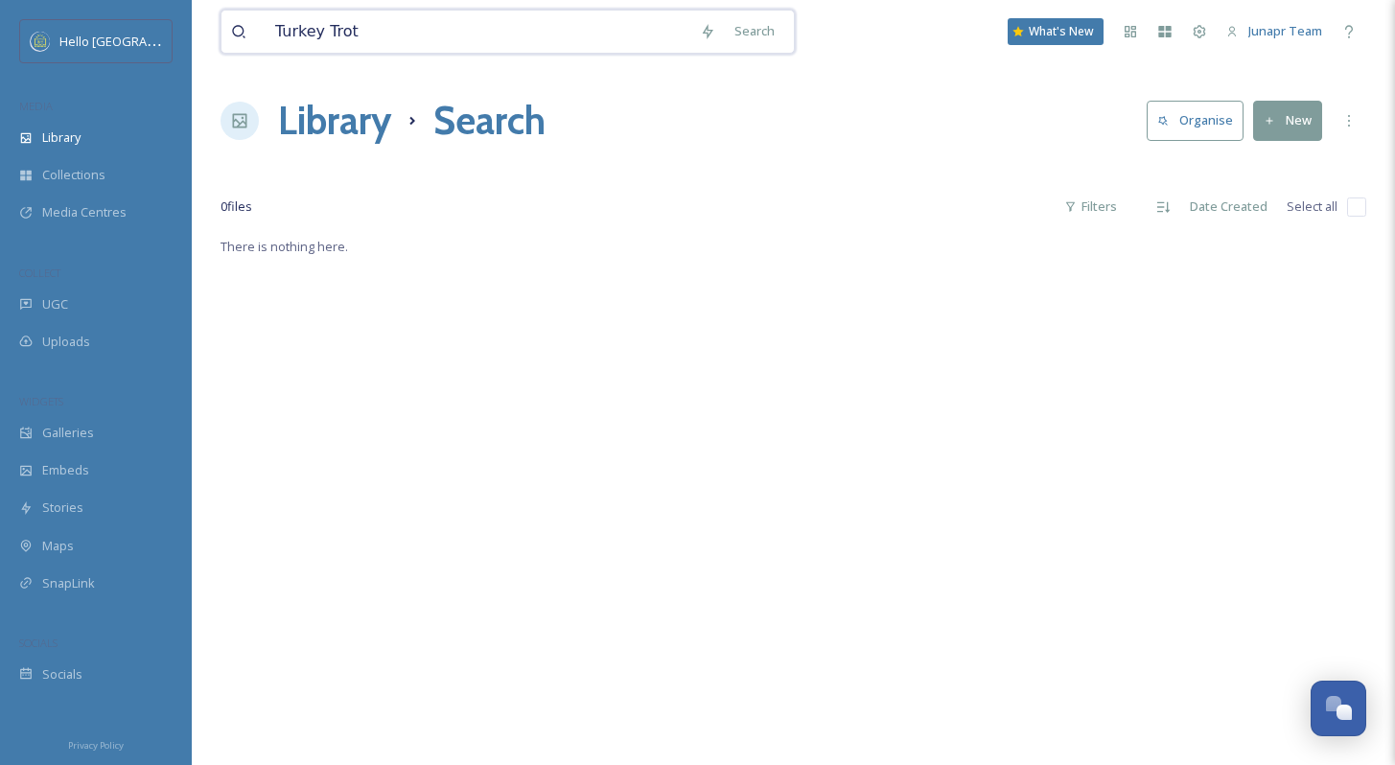
drag, startPoint x: 413, startPoint y: 34, endPoint x: 239, endPoint y: 34, distance: 174.5
click at [239, 34] on div "Turkey Trot" at bounding box center [460, 32] width 459 height 42
type input "Race"
